Goal: Information Seeking & Learning: Find specific fact

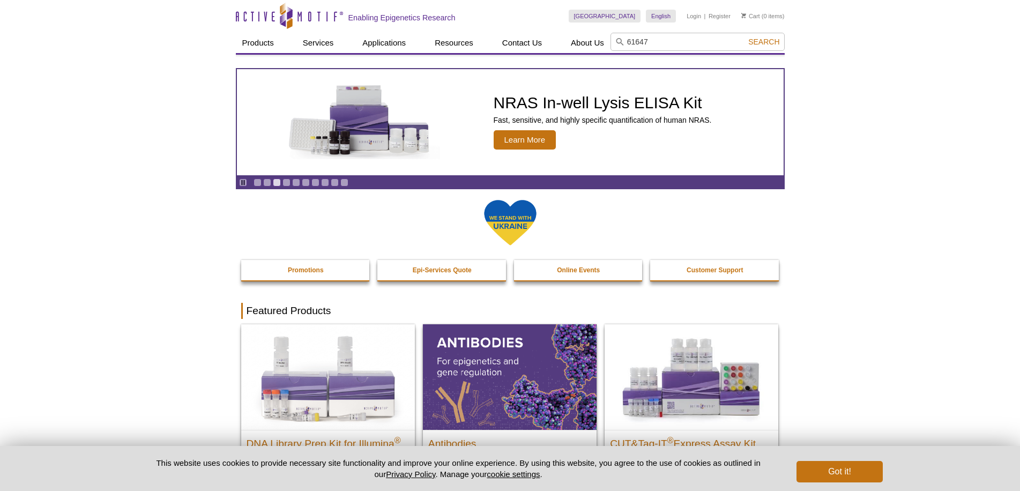
type input "61647"
click at [767, 40] on span "Search" at bounding box center [763, 42] width 31 height 9
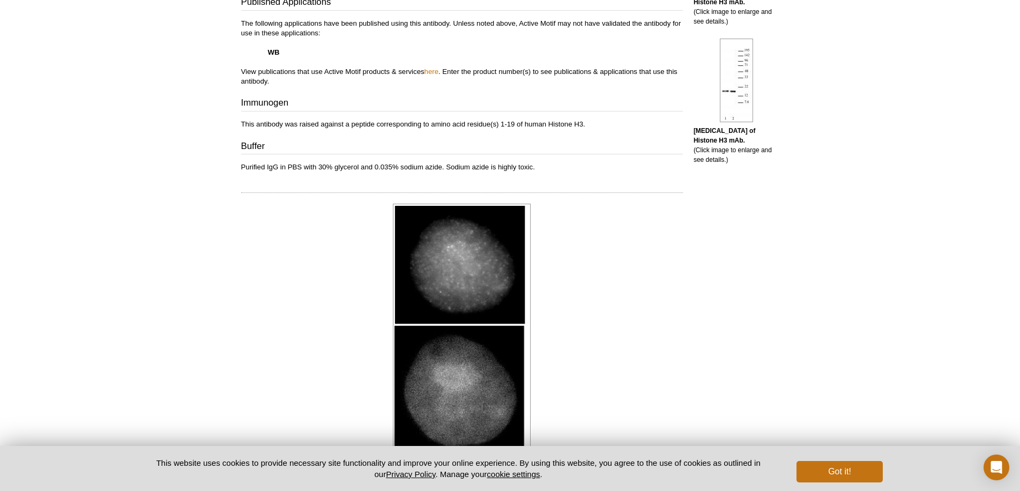
scroll to position [263, 0]
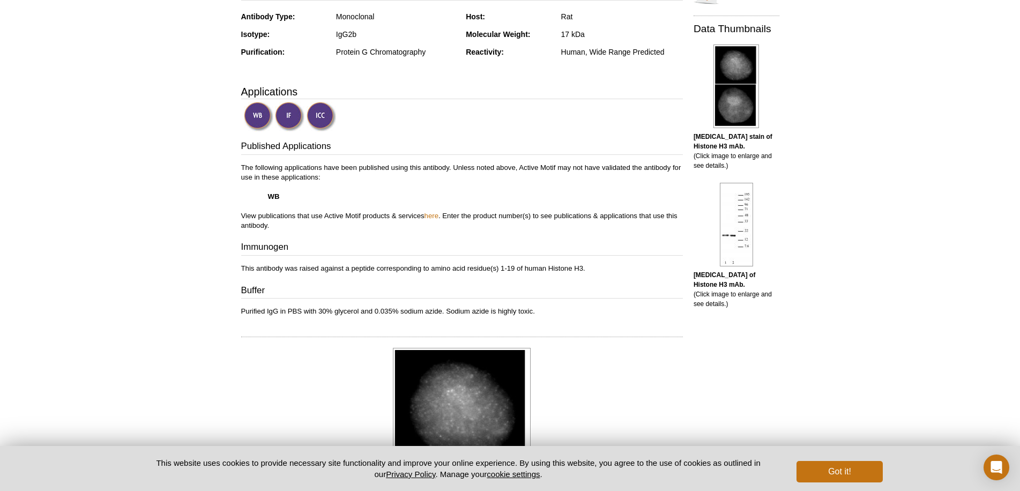
click at [287, 114] on img at bounding box center [289, 116] width 29 height 29
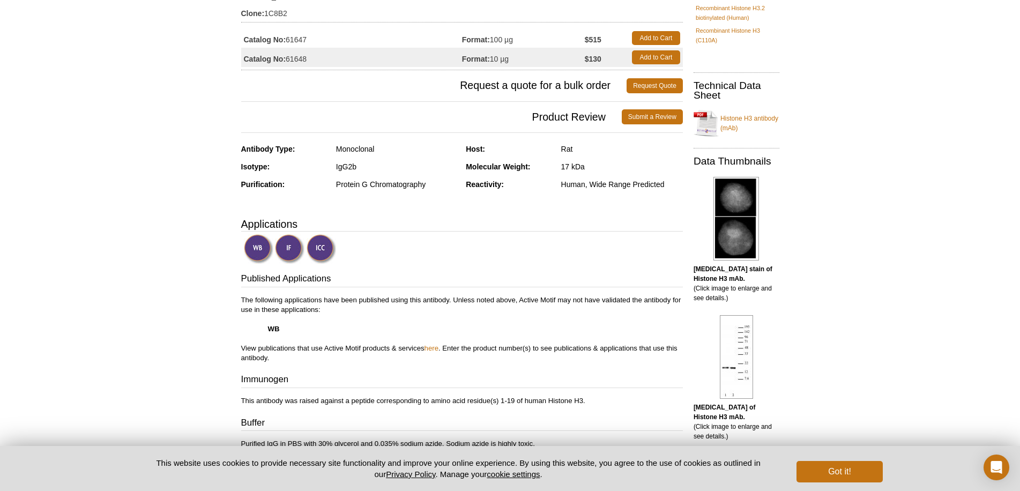
scroll to position [102, 0]
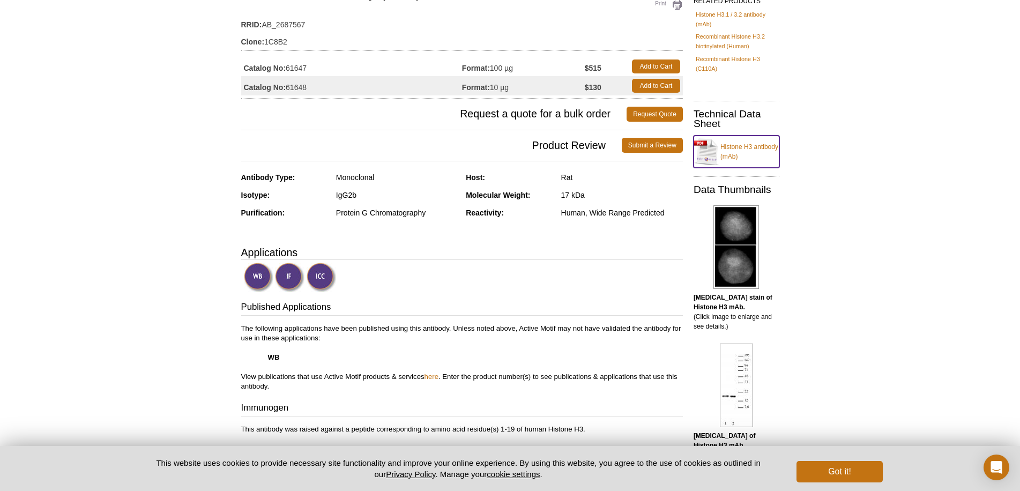
click at [724, 148] on link "Histone H3 antibody (mAb)" at bounding box center [737, 152] width 86 height 32
